Goal: Task Accomplishment & Management: Use online tool/utility

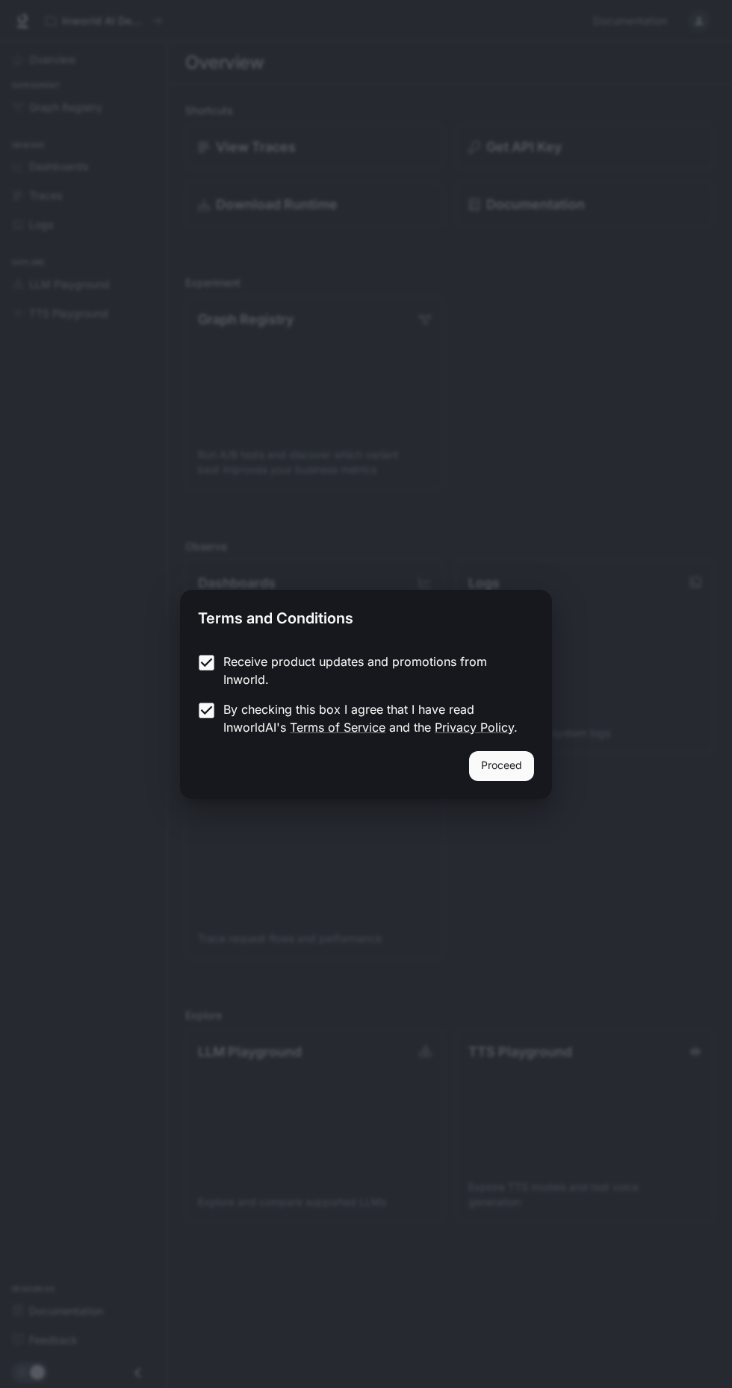
click at [207, 732] on label "By checking this box I agree that I have read InworldAI's Terms of Service and …" at bounding box center [356, 718] width 332 height 36
click at [481, 768] on button "Proceed" at bounding box center [501, 766] width 65 height 30
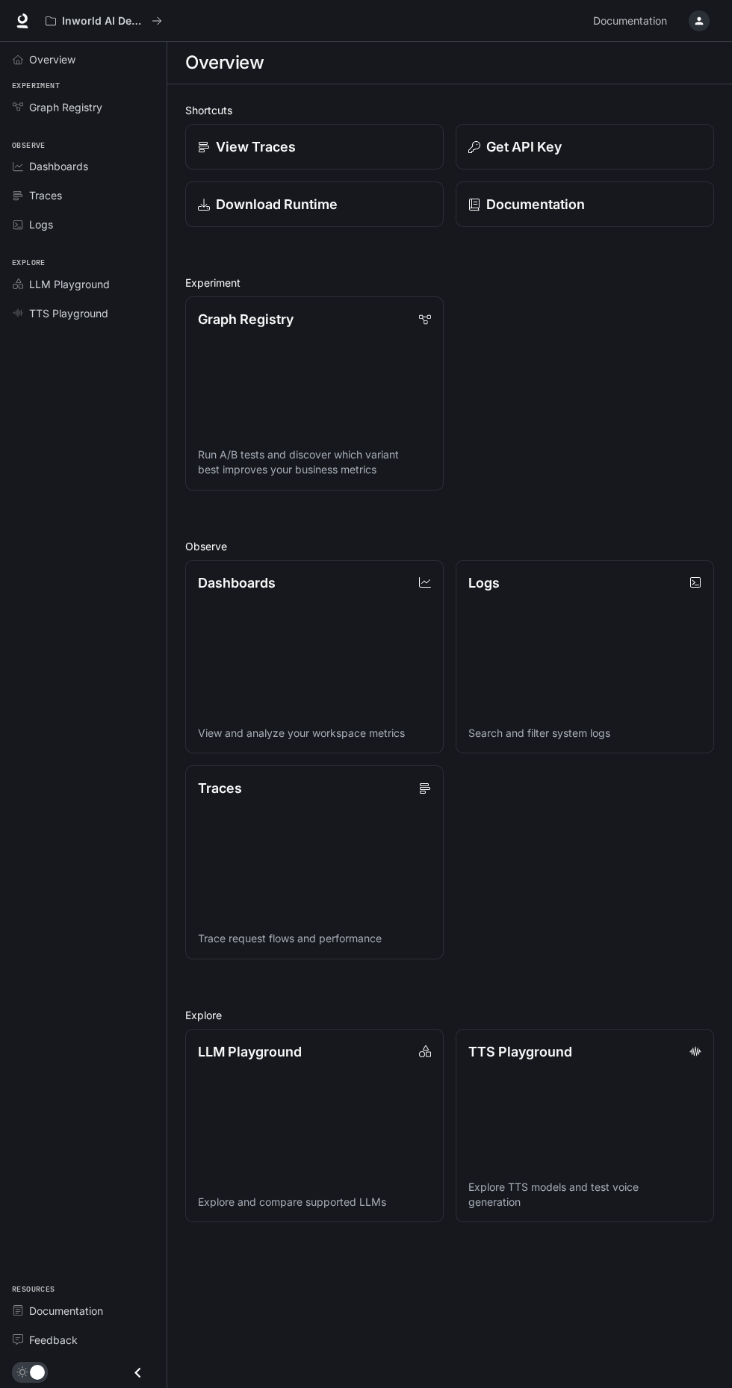
click at [93, 166] on div "Dashboards" at bounding box center [91, 166] width 125 height 16
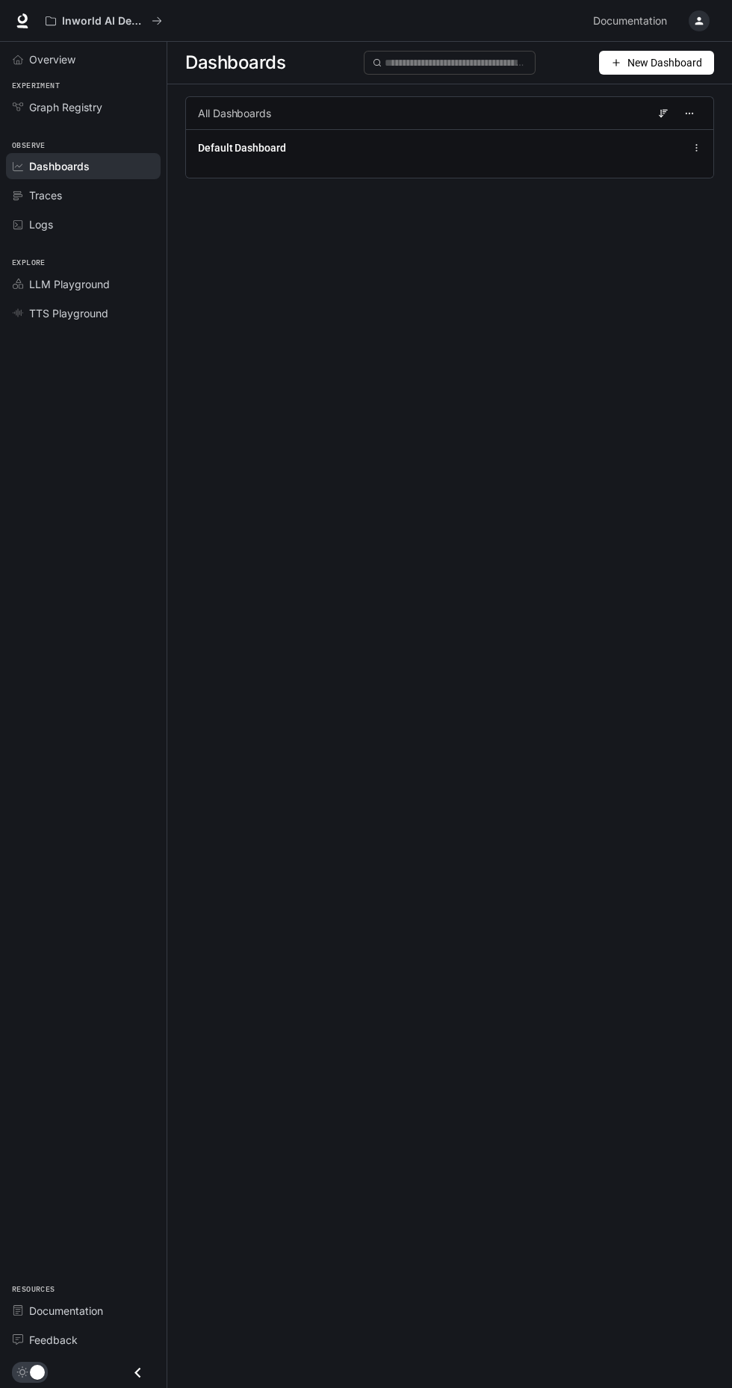
click at [682, 62] on span "New Dashboard" at bounding box center [664, 62] width 75 height 16
click at [668, 113] on div "Import JSON" at bounding box center [639, 118] width 124 height 16
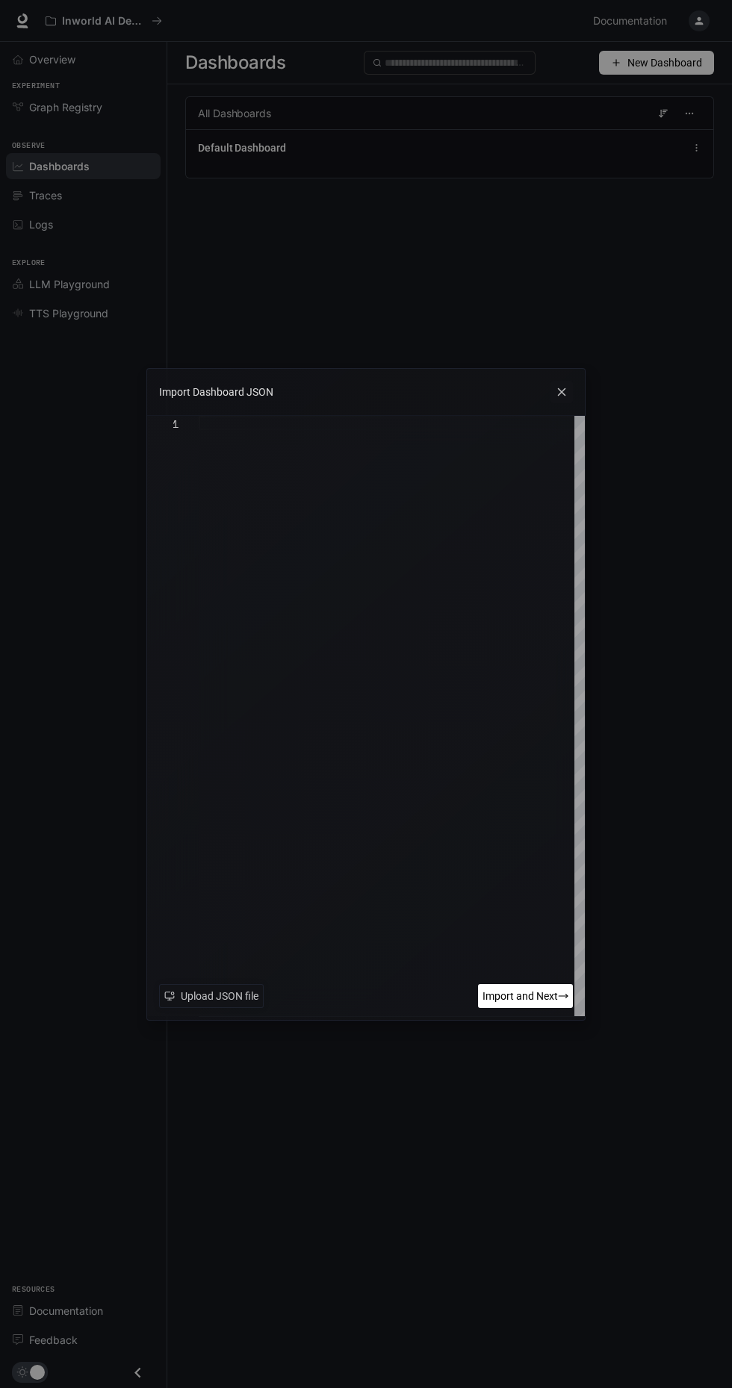
click at [686, 59] on span "New Dashboard" at bounding box center [664, 62] width 75 height 16
click at [561, 388] on icon at bounding box center [561, 391] width 7 height 7
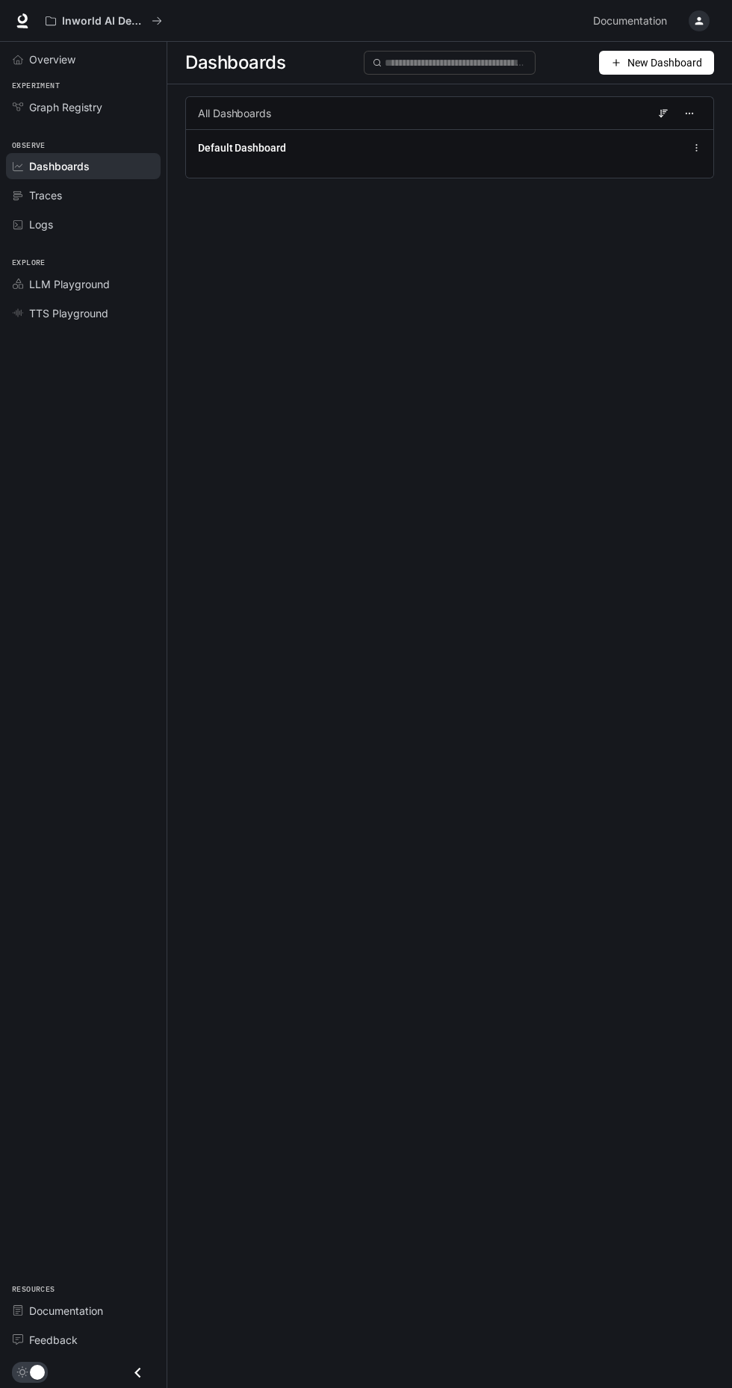
click at [696, 65] on span "New Dashboard" at bounding box center [664, 62] width 75 height 16
click at [671, 102] on div "Create dashboard" at bounding box center [639, 95] width 124 height 16
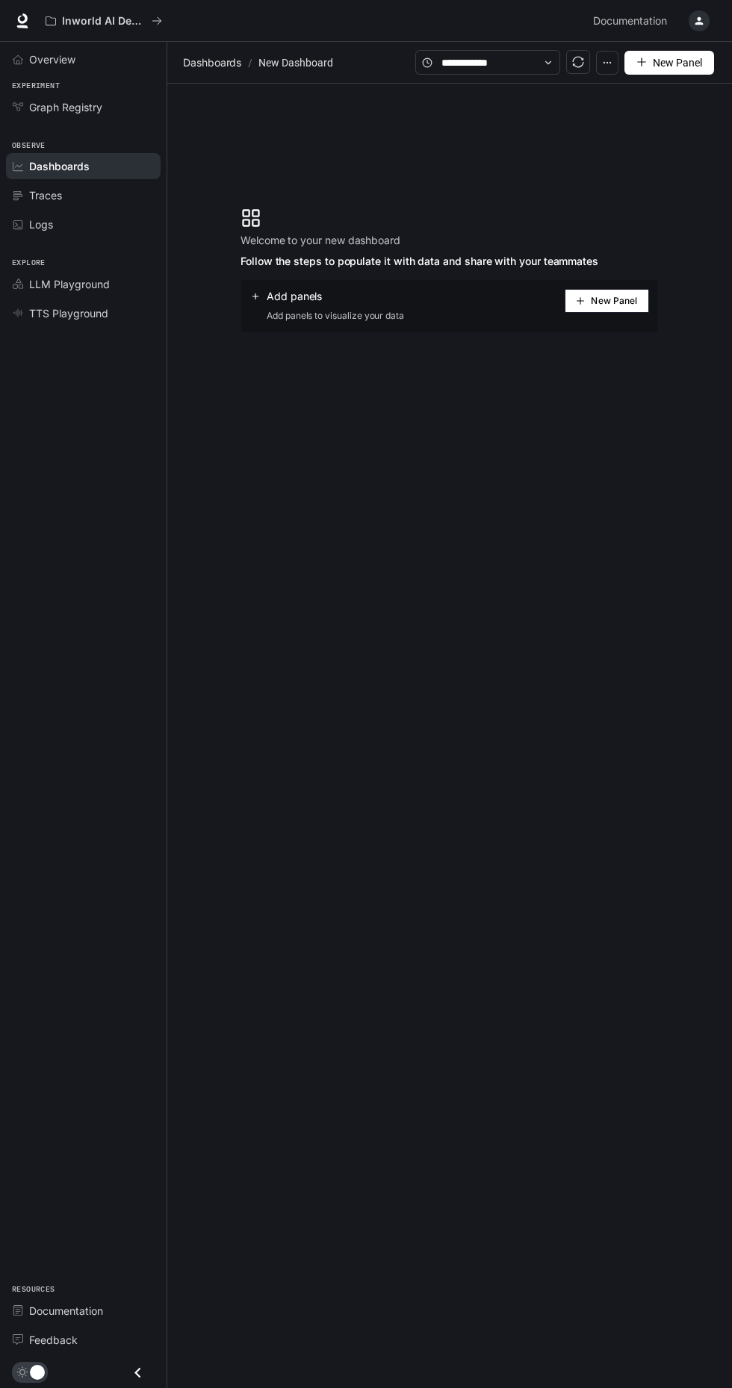
click at [628, 297] on span "New Panel" at bounding box center [613, 300] width 46 height 7
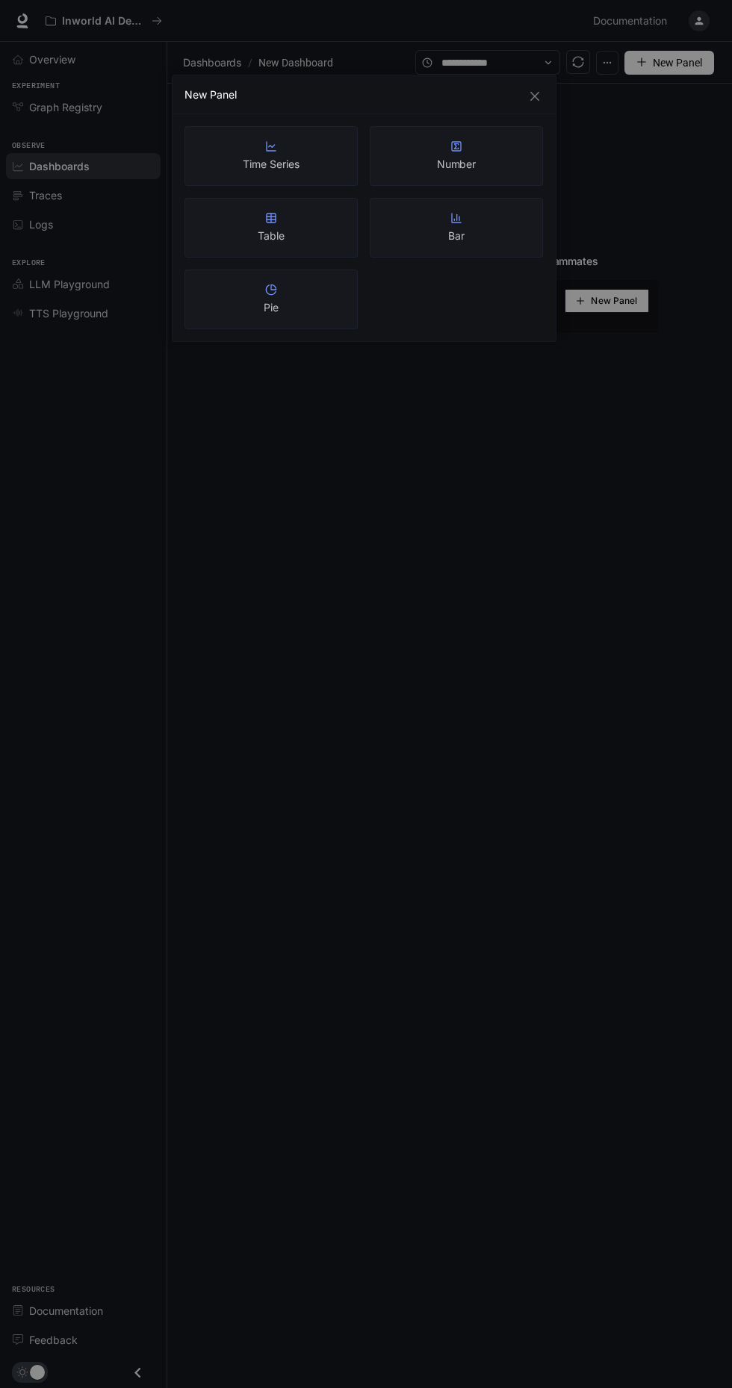
click at [311, 175] on div "Time Series" at bounding box center [270, 156] width 173 height 60
